Goal: Information Seeking & Learning: Find specific fact

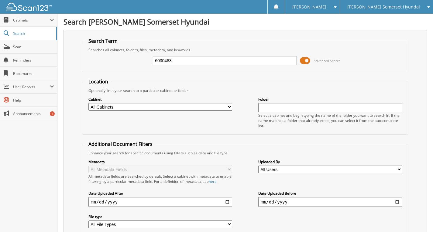
type input "6030483"
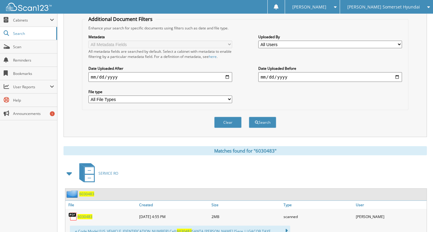
scroll to position [149, 0]
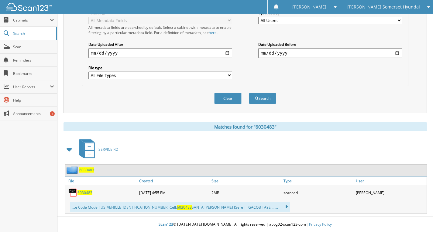
click at [90, 191] on span "6030483" at bounding box center [84, 192] width 15 height 5
